Goal: Information Seeking & Learning: Learn about a topic

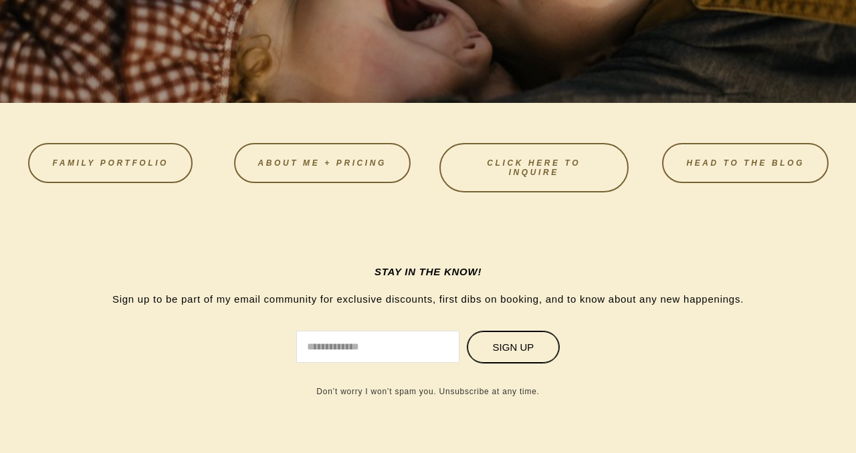
scroll to position [3739, 0]
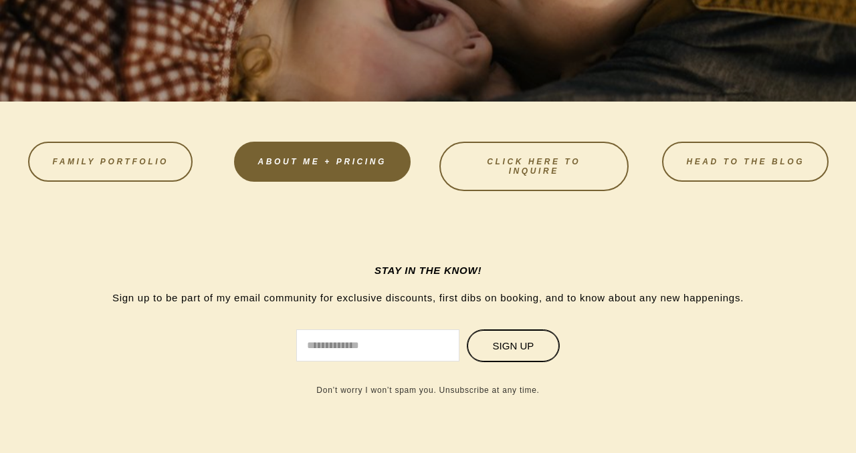
click at [325, 174] on link "About Me + Pricing" at bounding box center [322, 162] width 176 height 40
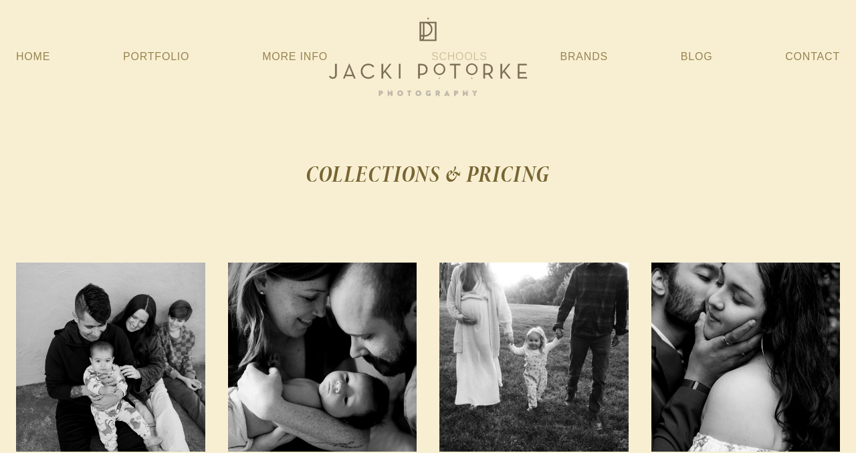
click at [460, 52] on link "Schools" at bounding box center [459, 57] width 56 height 24
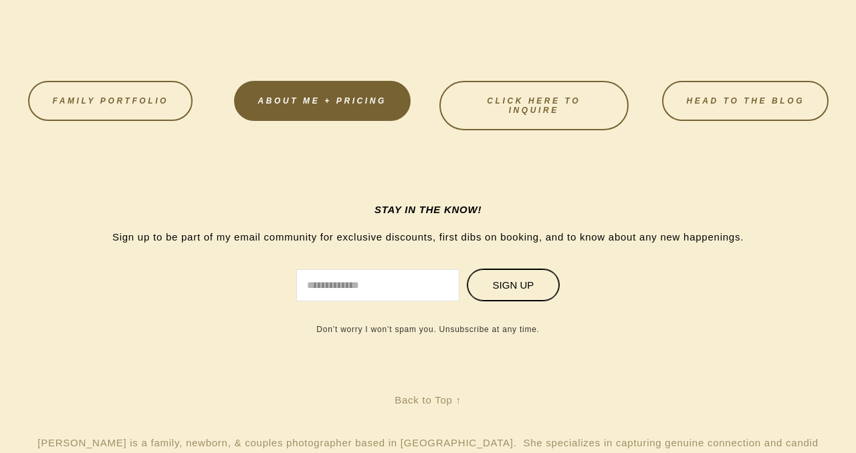
scroll to position [2217, 0]
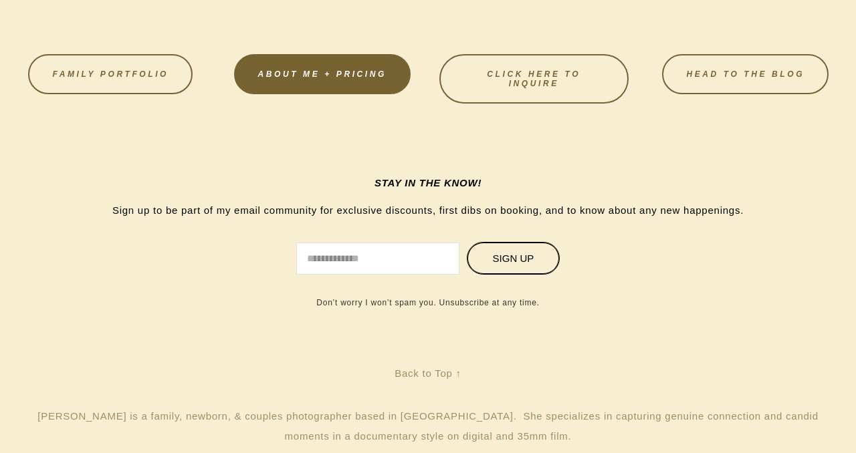
click at [366, 67] on link "About Me + Pricing" at bounding box center [322, 74] width 176 height 40
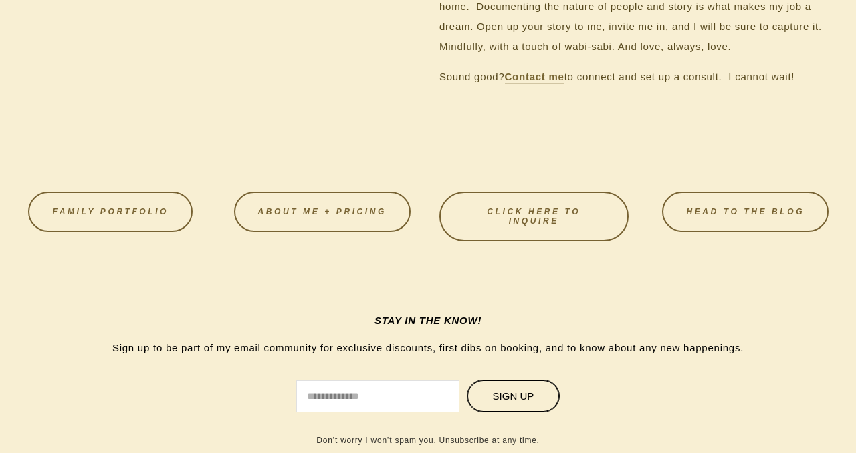
scroll to position [1603, 0]
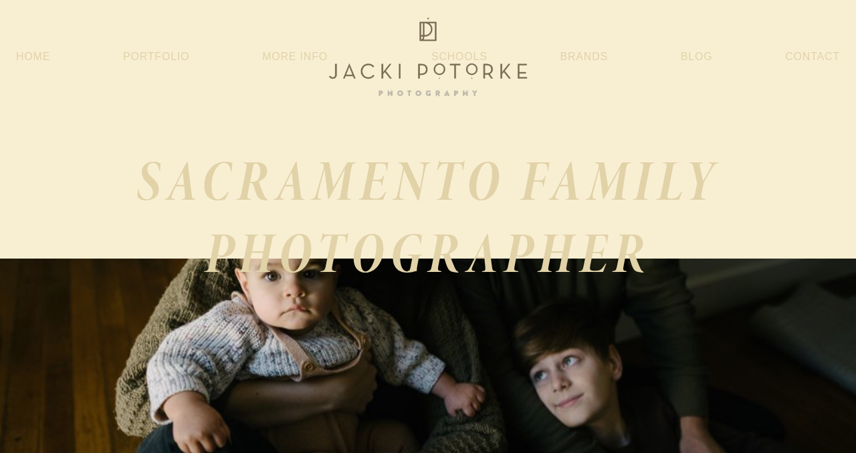
scroll to position [2006, 0]
